Goal: Task Accomplishment & Management: Use online tool/utility

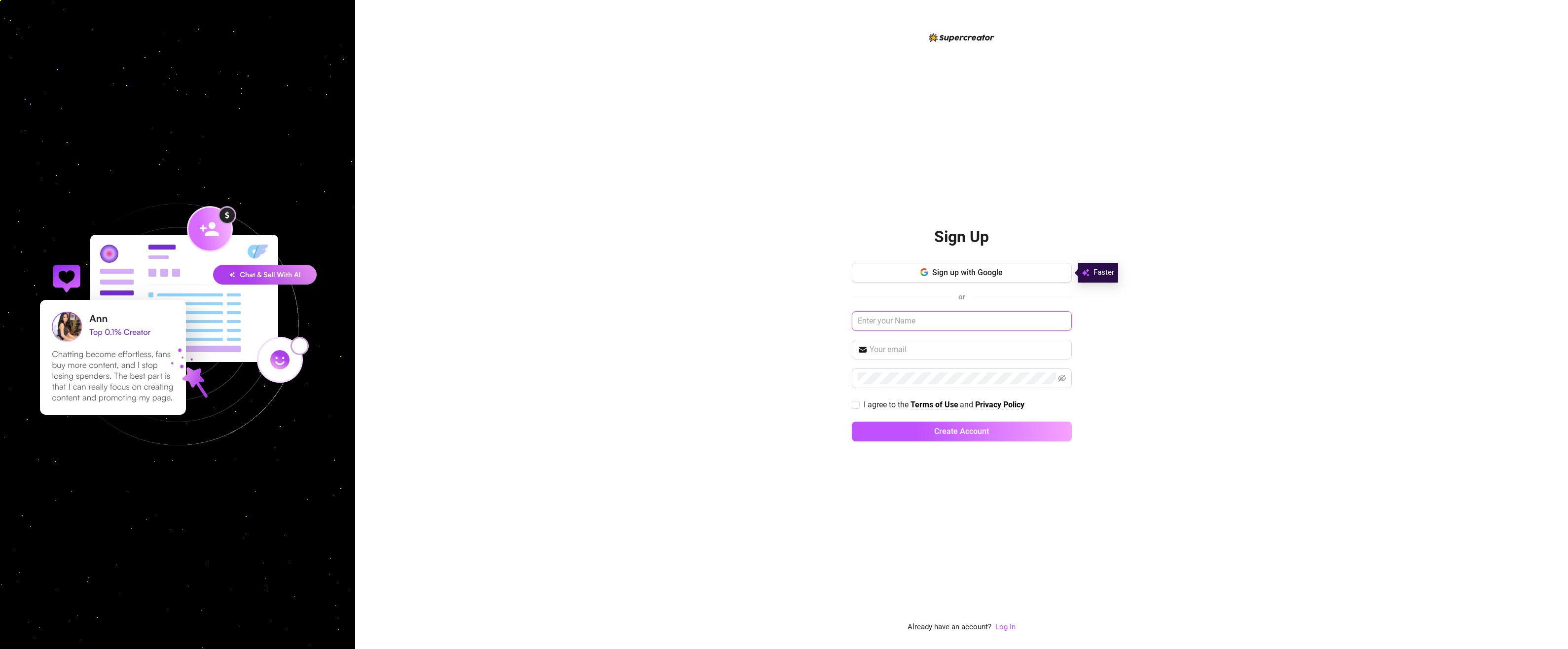
click at [949, 321] on input "text" at bounding box center [961, 321] width 220 height 19
drag, startPoint x: 859, startPoint y: 399, endPoint x: 867, endPoint y: 390, distance: 12.0
click at [859, 399] on span "I agree to the Terms of Use and Privacy Policy" at bounding box center [943, 405] width 169 height 12
click at [859, 401] on input "I agree to the Terms of Use and Privacy Policy" at bounding box center [855, 404] width 7 height 7
checkbox input "true"
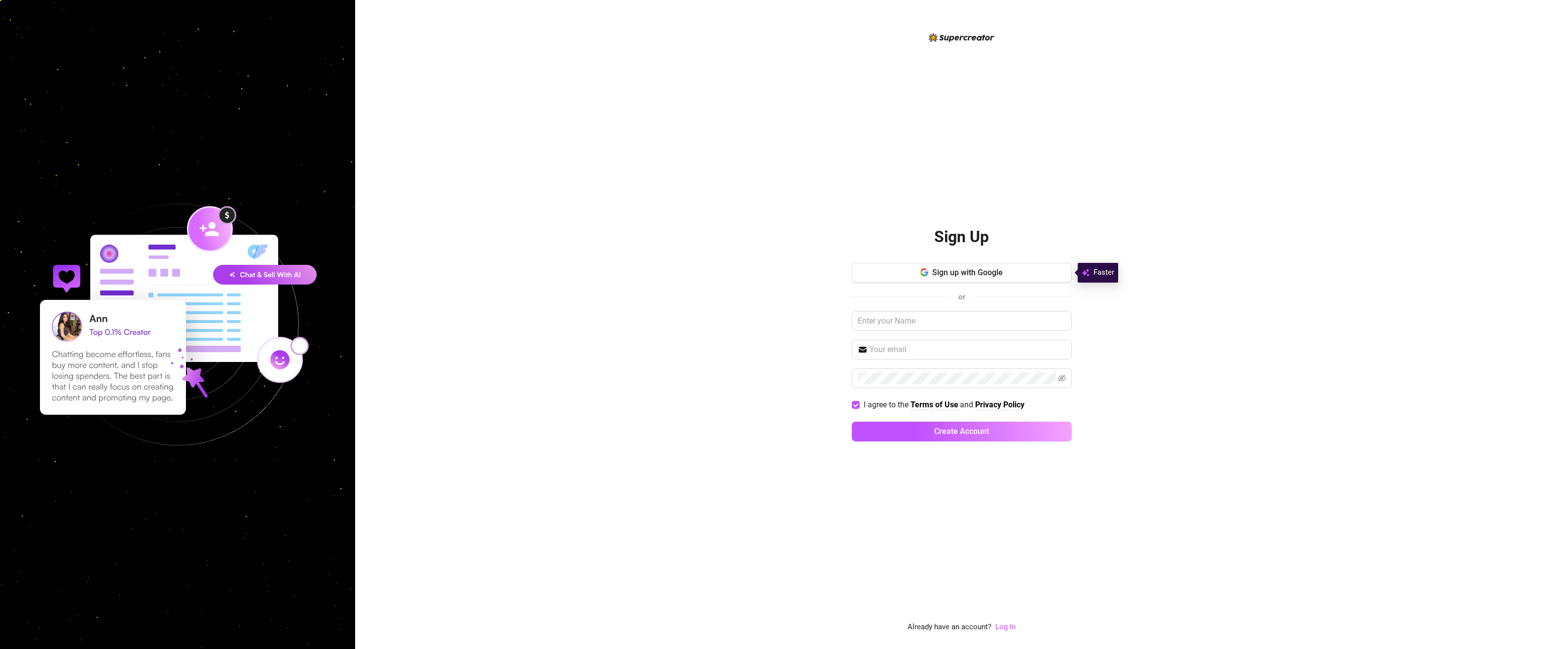
drag, startPoint x: 1004, startPoint y: 628, endPoint x: 1006, endPoint y: 614, distance: 14.1
click at [1004, 628] on link "Log In" at bounding box center [1005, 627] width 20 height 9
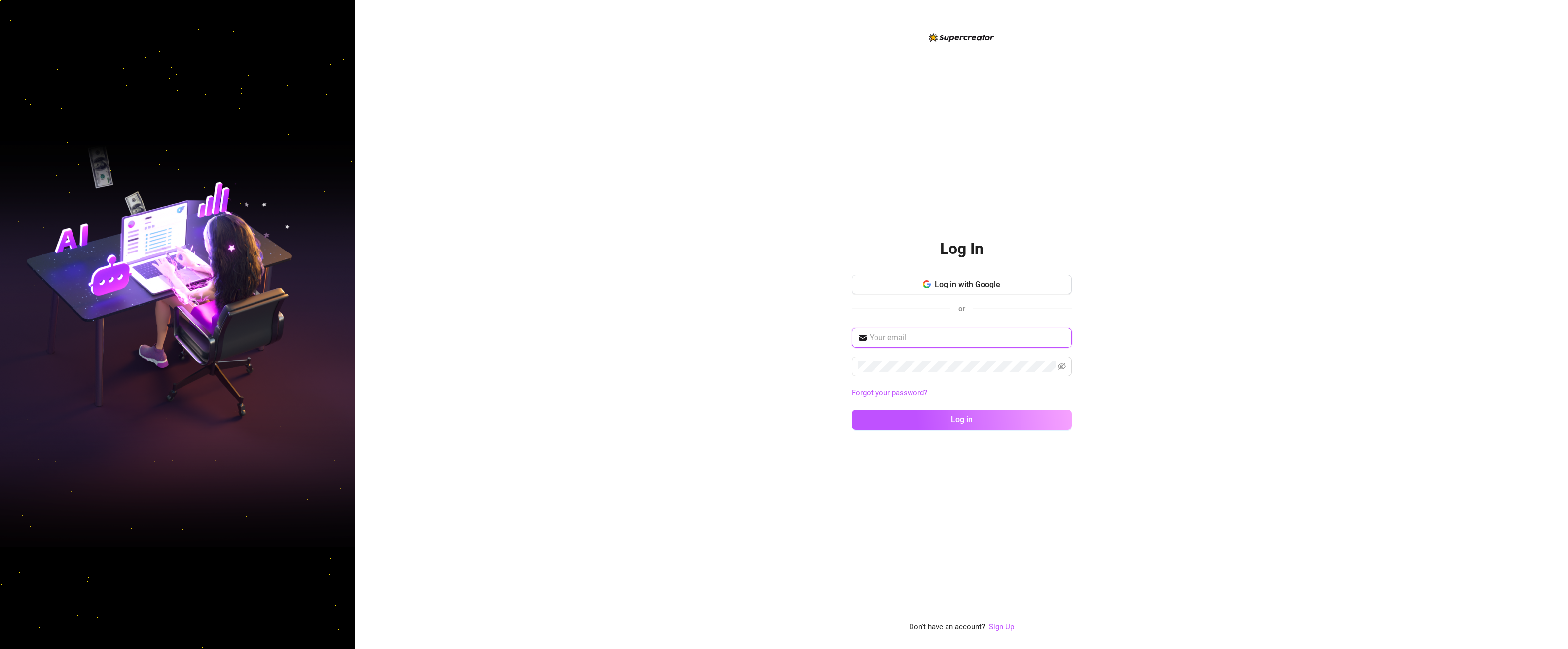
drag, startPoint x: 914, startPoint y: 331, endPoint x: 910, endPoint y: 342, distance: 11.7
click at [914, 332] on span at bounding box center [961, 338] width 220 height 19
type input "[EMAIL_ADDRESS][DOMAIN_NAME]"
click at [852, 410] on button "Log in" at bounding box center [961, 419] width 220 height 19
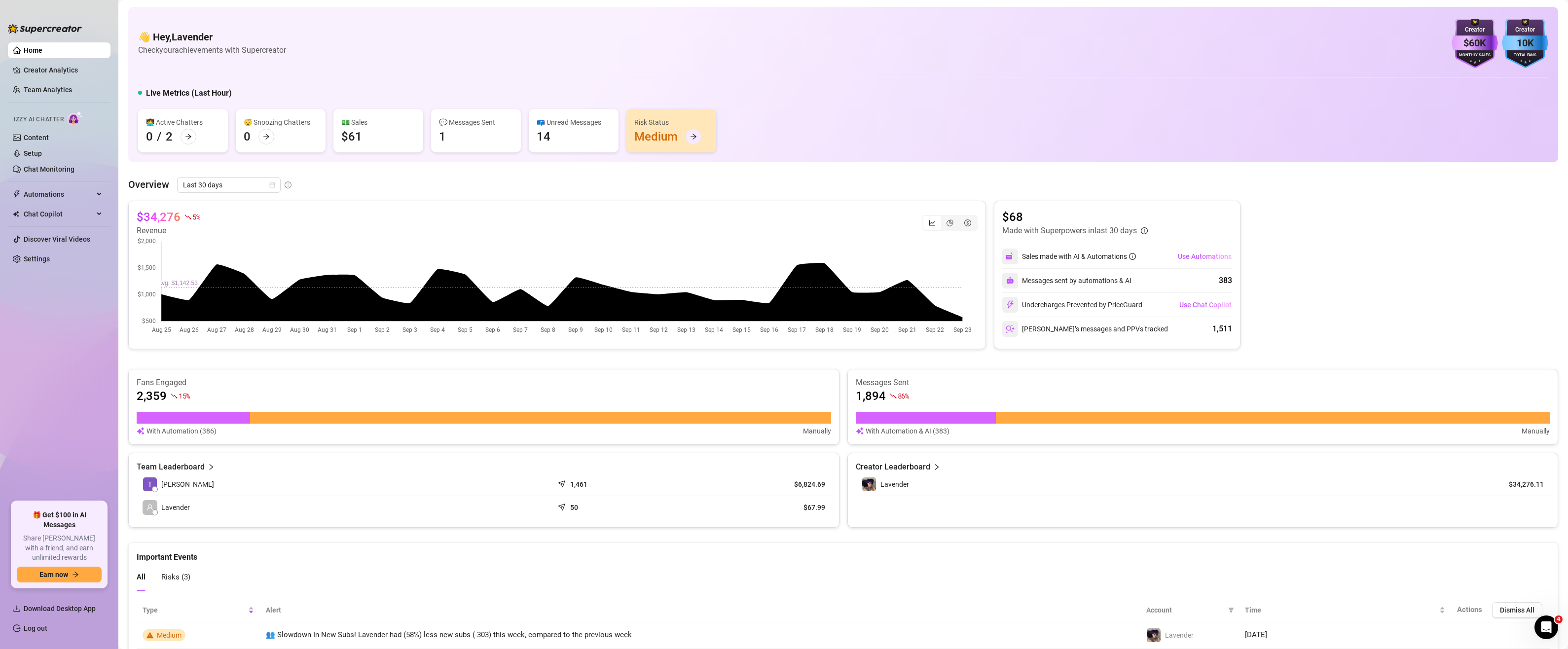
drag, startPoint x: 701, startPoint y: 137, endPoint x: 696, endPoint y: 139, distance: 5.4
click at [701, 137] on div "Risk Status Medium" at bounding box center [671, 130] width 89 height 43
click at [695, 139] on icon "arrow-right" at bounding box center [693, 136] width 7 height 7
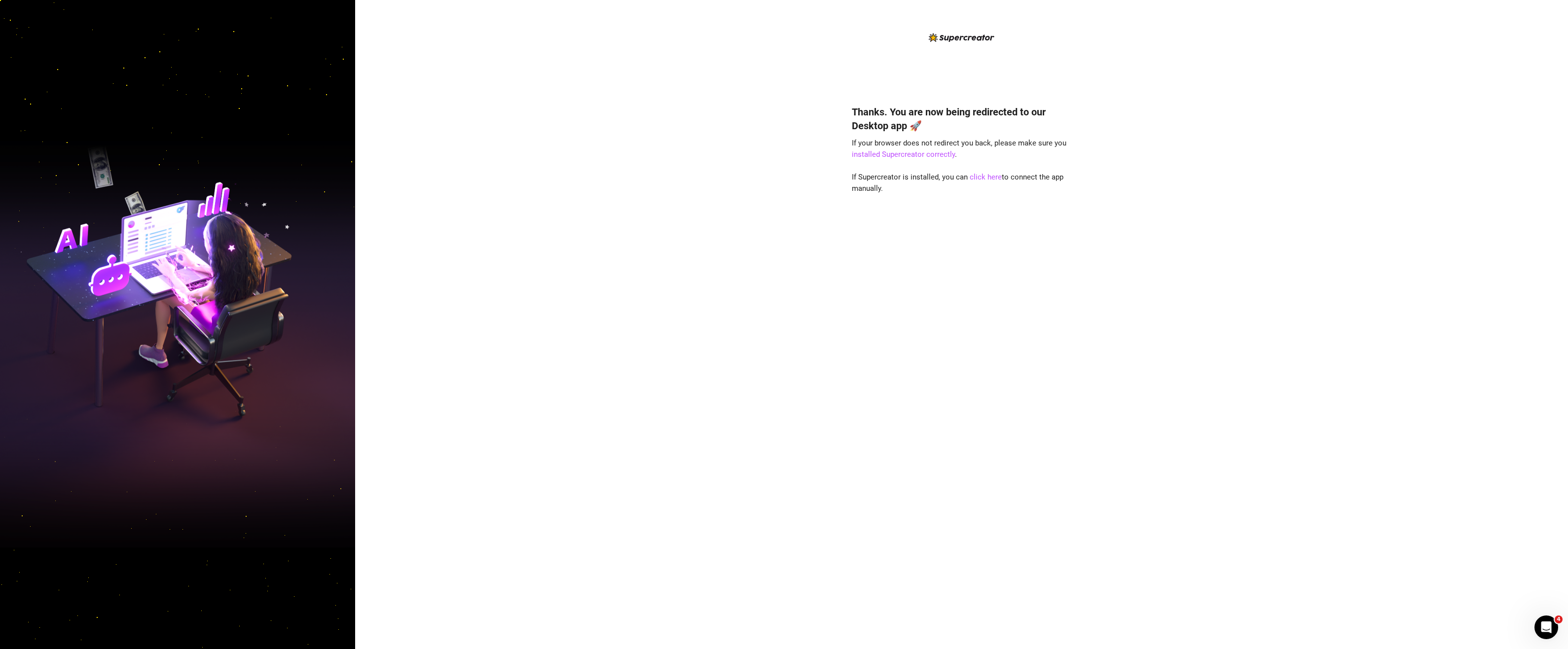
drag, startPoint x: 966, startPoint y: 387, endPoint x: 981, endPoint y: 367, distance: 25.0
click at [981, 367] on div "Thanks. You are now being redirected to our Desktop app 🚀 If your browser does …" at bounding box center [961, 363] width 220 height 542
